Goal: Task Accomplishment & Management: Use online tool/utility

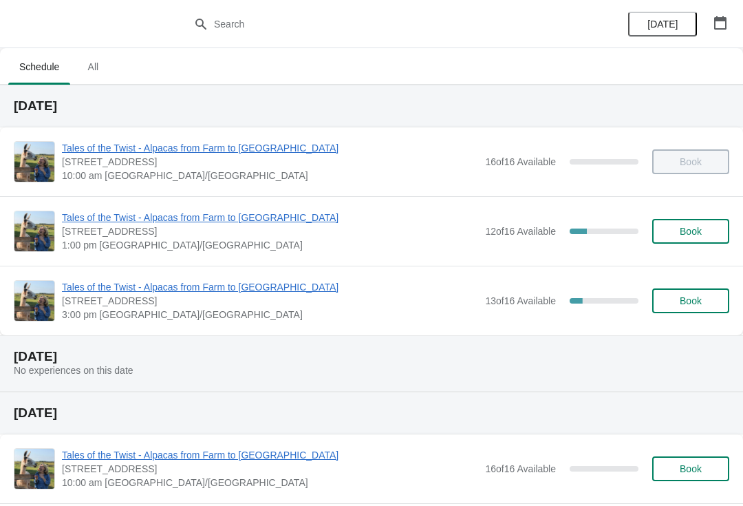
click at [674, 297] on span "Book" at bounding box center [691, 300] width 52 height 11
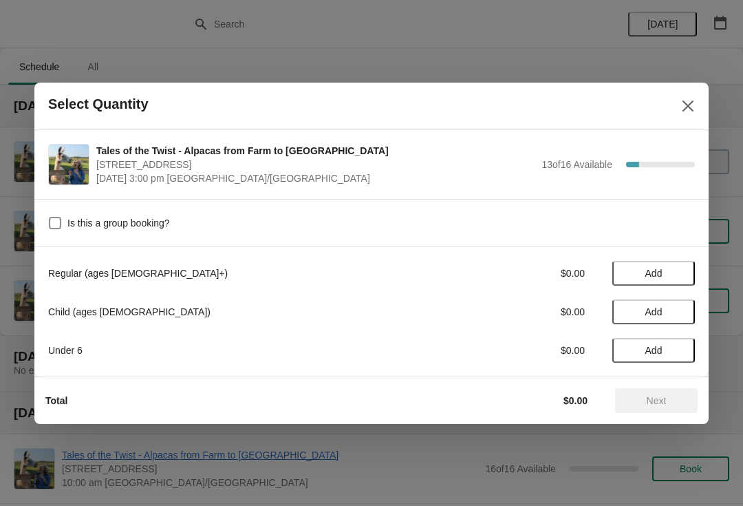
click at [681, 107] on icon "Close" at bounding box center [688, 106] width 14 height 14
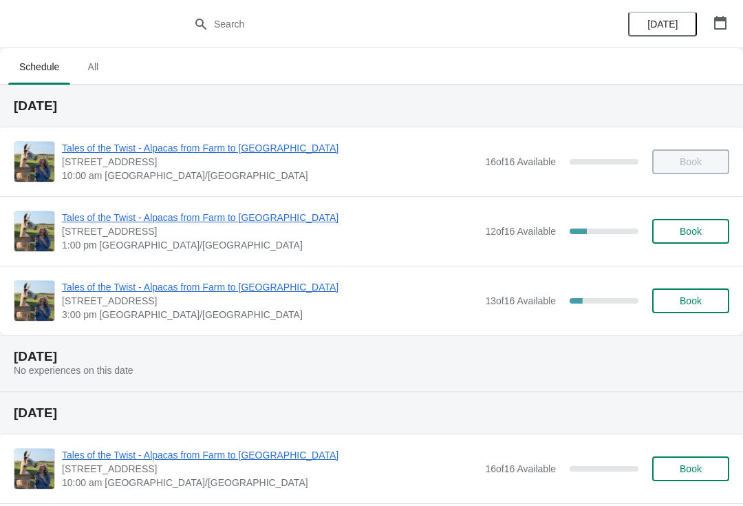
click at [127, 289] on span "Tales of the Twist - Alpacas from Farm to [GEOGRAPHIC_DATA]" at bounding box center [270, 287] width 416 height 14
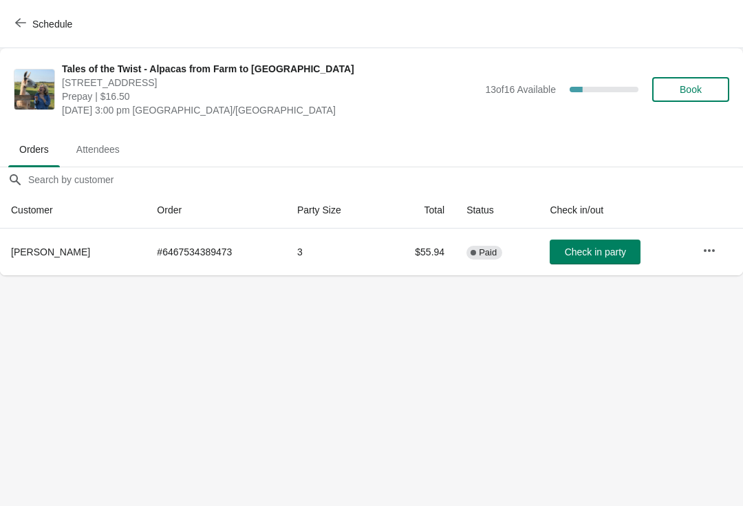
click at [714, 246] on icon "button" at bounding box center [710, 251] width 14 height 14
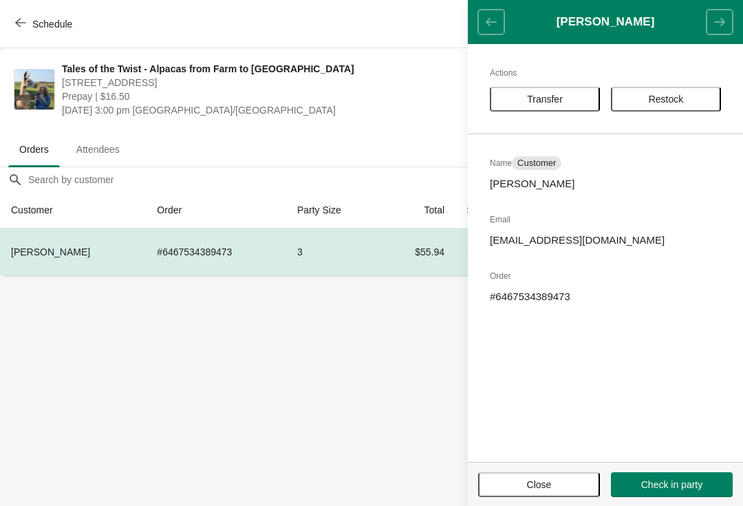
click at [555, 105] on span "Transfer" at bounding box center [545, 99] width 36 height 11
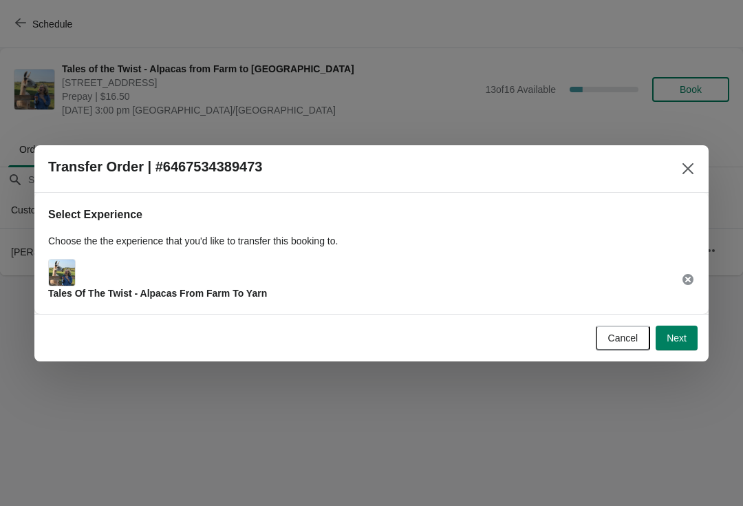
click at [674, 336] on span "Next" at bounding box center [677, 337] width 20 height 11
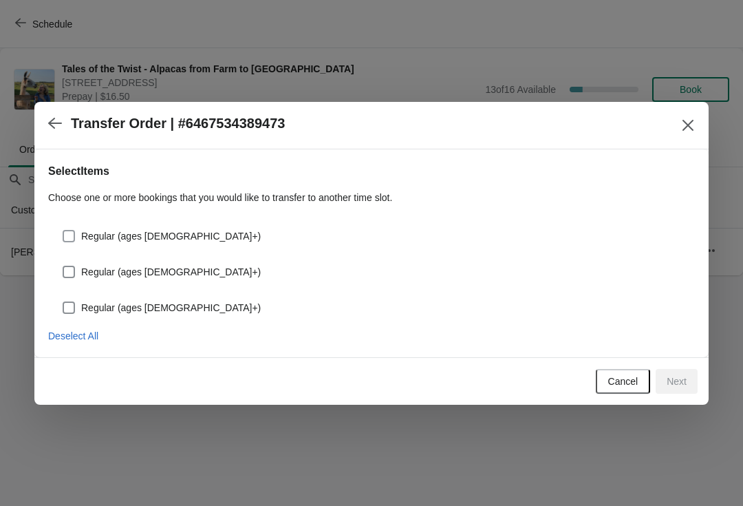
click at [72, 235] on span at bounding box center [69, 236] width 12 height 12
click at [63, 231] on input "Regular (ages [DEMOGRAPHIC_DATA]+)" at bounding box center [63, 230] width 1 height 1
checkbox input "true"
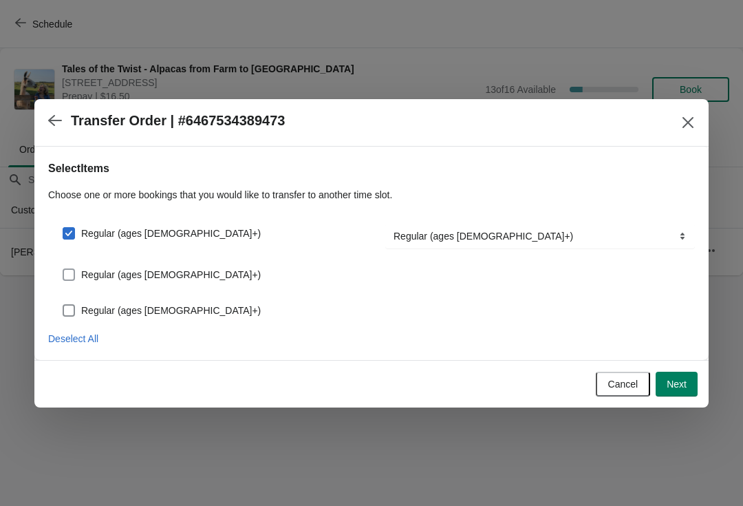
click at [73, 275] on span at bounding box center [69, 274] width 12 height 12
click at [63, 269] on input "Regular (ages [DEMOGRAPHIC_DATA]+)" at bounding box center [63, 268] width 1 height 1
checkbox input "true"
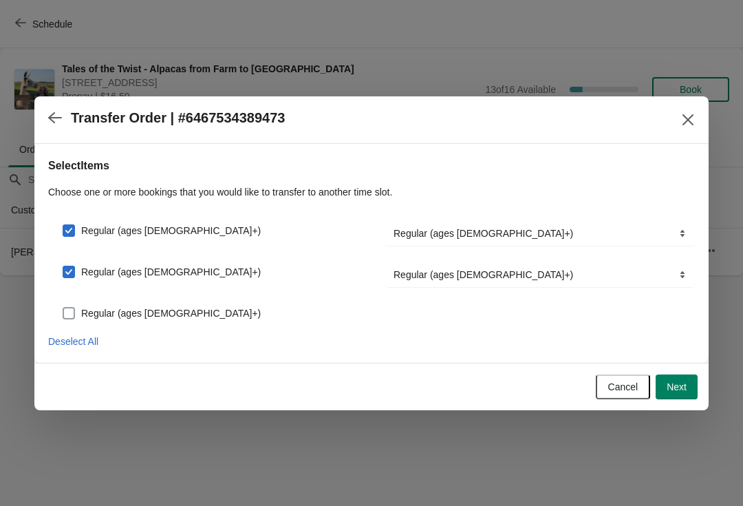
click at [71, 318] on span at bounding box center [69, 313] width 12 height 12
click at [63, 308] on input "Regular (ages [DEMOGRAPHIC_DATA]+)" at bounding box center [63, 307] width 1 height 1
checkbox input "true"
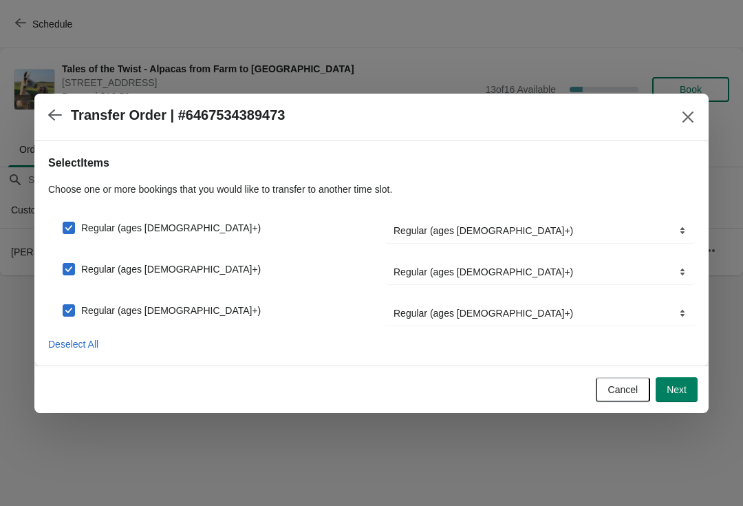
click at [675, 384] on span "Next" at bounding box center [677, 389] width 20 height 11
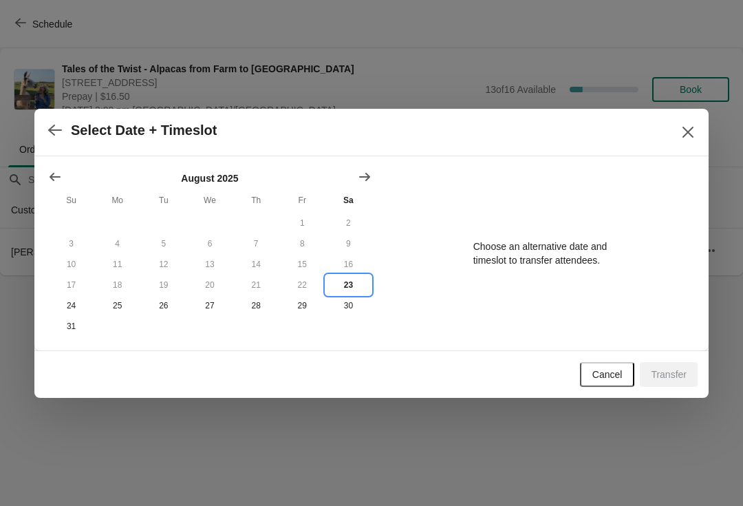
click at [347, 281] on button "23" at bounding box center [348, 285] width 46 height 21
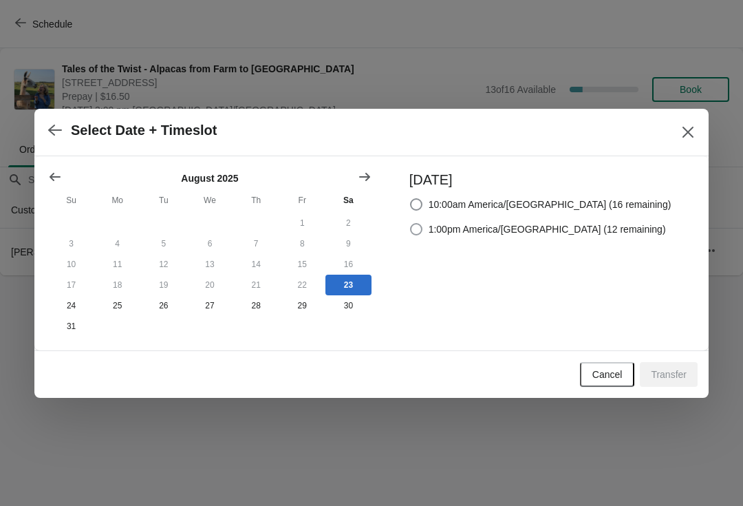
click at [510, 231] on span "1:00pm America/[GEOGRAPHIC_DATA] (12 remaining)" at bounding box center [547, 229] width 237 height 14
click at [411, 224] on input "1:00pm America/[GEOGRAPHIC_DATA] (12 remaining)" at bounding box center [410, 223] width 1 height 1
radio input "true"
click at [667, 376] on span "Transfer" at bounding box center [669, 374] width 36 height 11
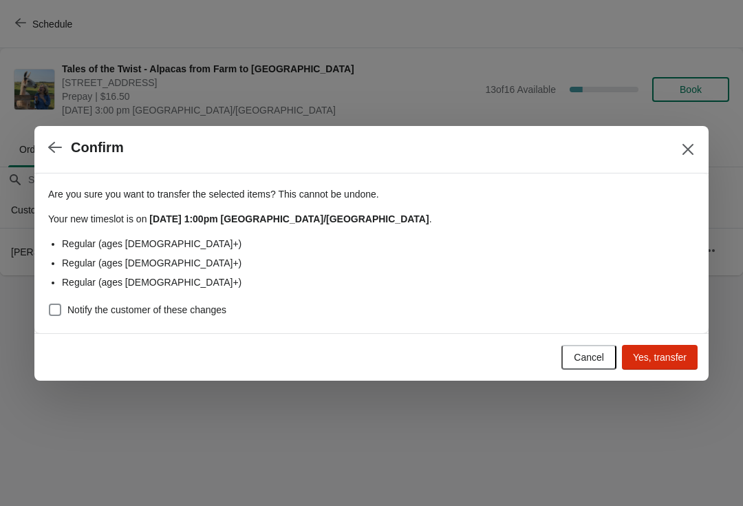
click at [60, 309] on span at bounding box center [55, 309] width 12 height 12
click at [50, 304] on input "Notify the customer of these changes" at bounding box center [49, 303] width 1 height 1
checkbox input "true"
click at [665, 357] on span "Yes, transfer" at bounding box center [660, 357] width 54 height 11
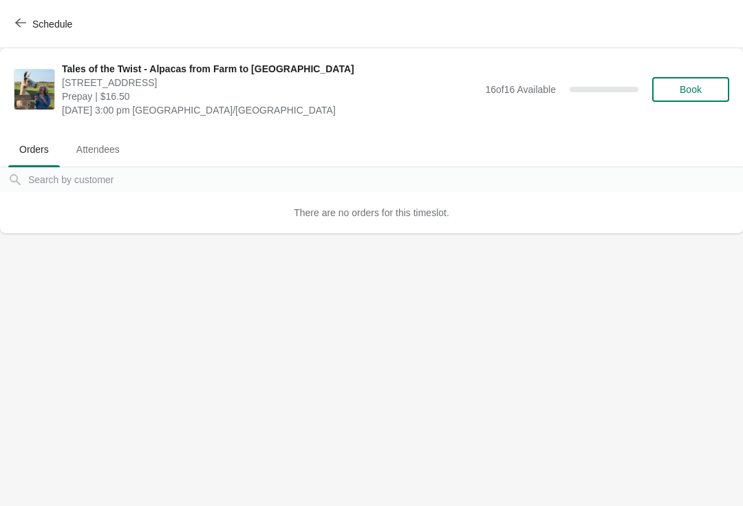
click at [72, 29] on span "Schedule" at bounding box center [52, 24] width 40 height 11
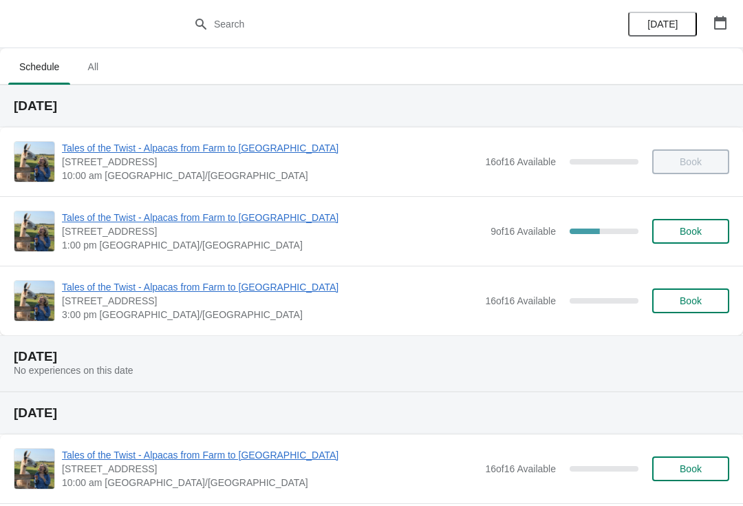
click at [216, 211] on span "Tales of the Twist - Alpacas from Farm to [GEOGRAPHIC_DATA]" at bounding box center [273, 218] width 422 height 14
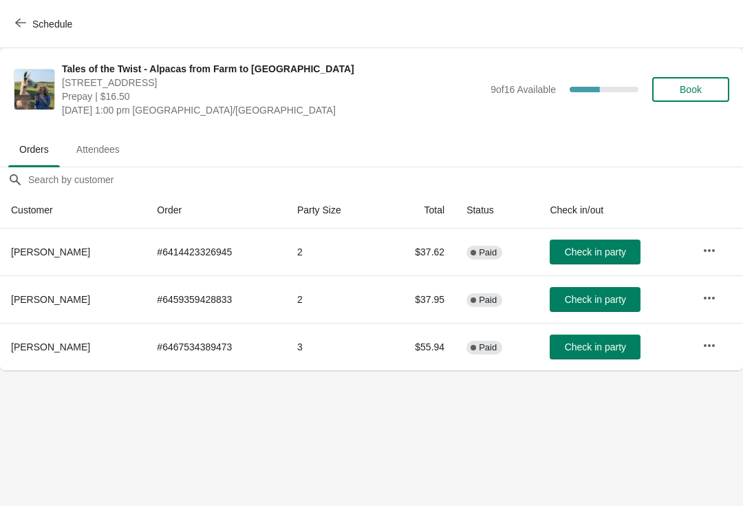
click at [81, 144] on span "Attendees" at bounding box center [97, 149] width 65 height 25
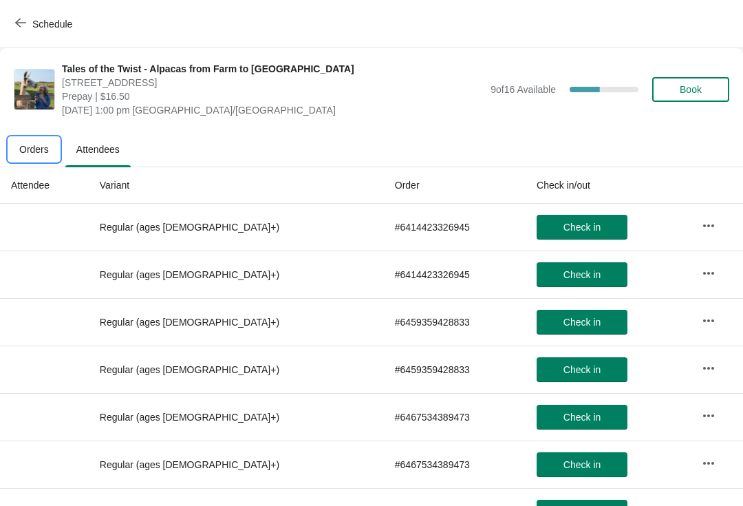
click at [30, 133] on button "Orders" at bounding box center [34, 149] width 57 height 36
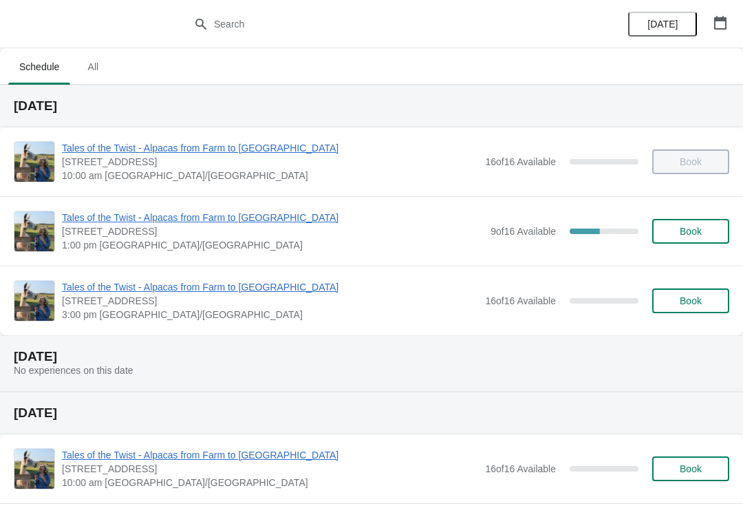
click at [171, 217] on span "Tales of the Twist - Alpacas from Farm to [GEOGRAPHIC_DATA]" at bounding box center [273, 218] width 422 height 14
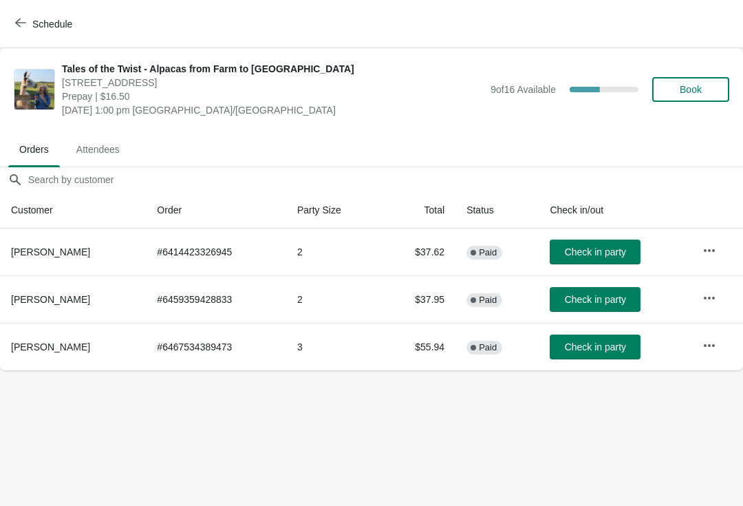
click at [604, 300] on span "Check in party" at bounding box center [595, 299] width 61 height 11
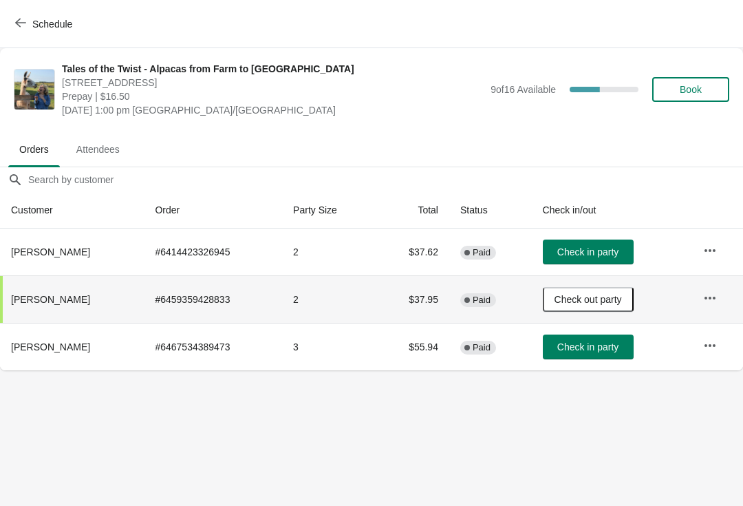
click at [586, 243] on button "Check in party" at bounding box center [588, 251] width 91 height 25
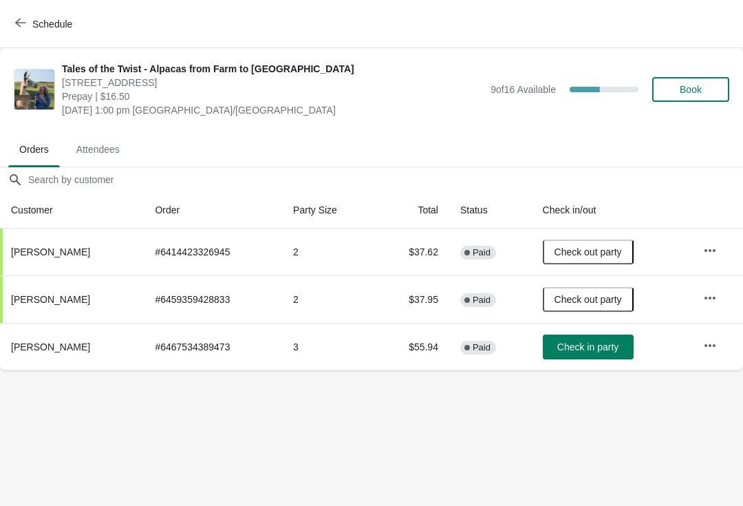
click at [118, 128] on div "Tales of the Twist - Alpacas from Farm to Yarn 5627 Route 12, Tyne Valley, PE, …" at bounding box center [371, 89] width 743 height 83
click at [111, 156] on span "Attendees" at bounding box center [97, 149] width 65 height 25
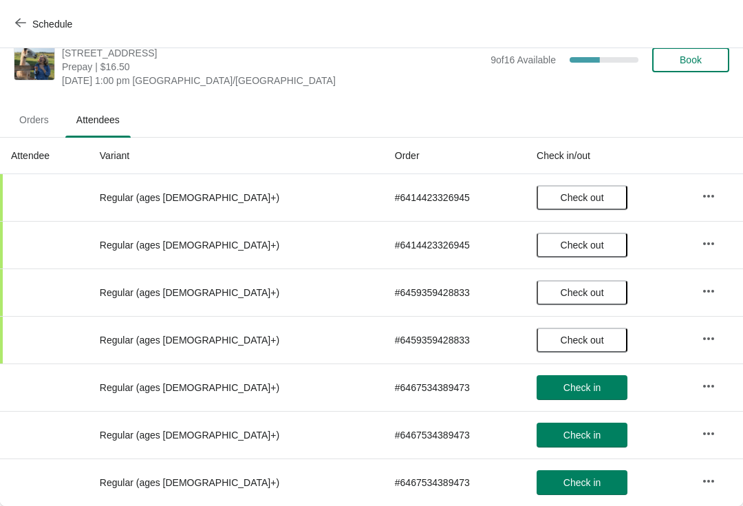
scroll to position [30, 0]
click at [36, 111] on span "Orders" at bounding box center [34, 119] width 52 height 25
